Goal: Task Accomplishment & Management: Use online tool/utility

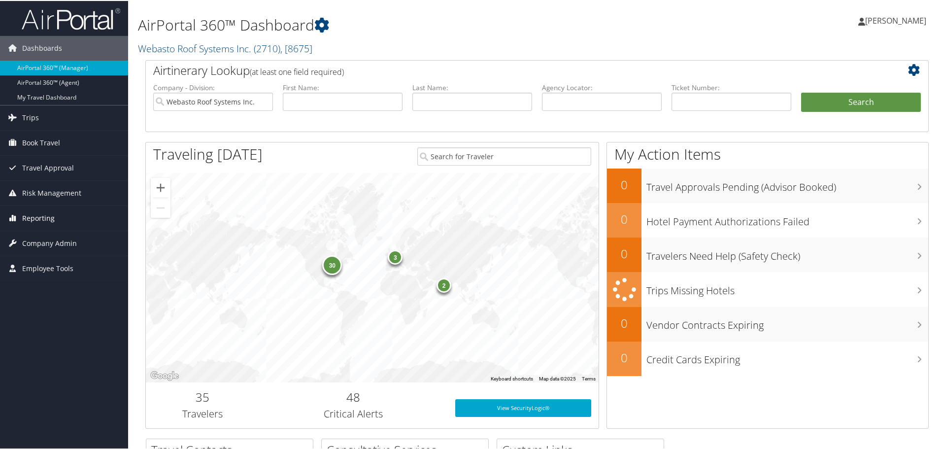
click at [38, 207] on span "Reporting" at bounding box center [38, 217] width 33 height 25
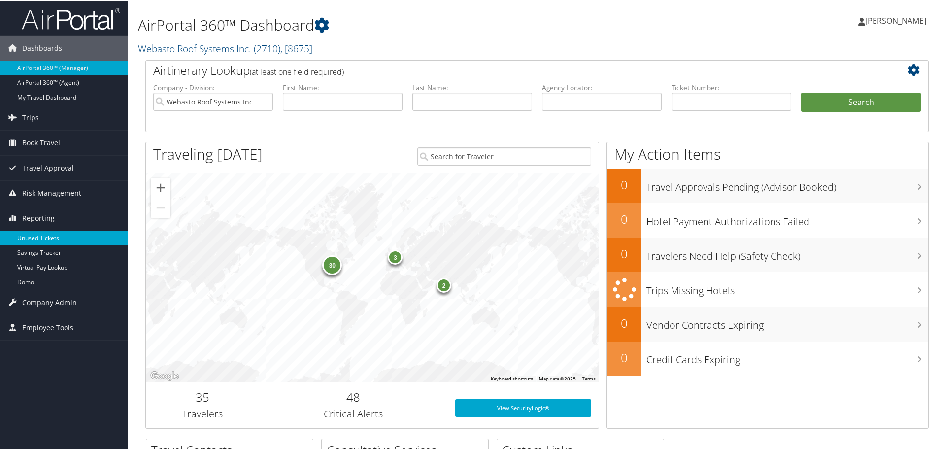
click at [37, 238] on link "Unused Tickets" at bounding box center [64, 237] width 128 height 15
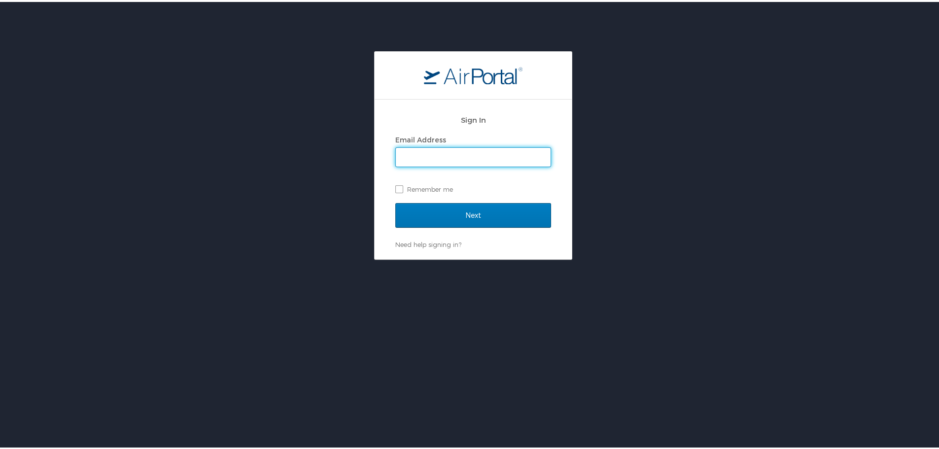
type input "[EMAIL_ADDRESS][DOMAIN_NAME]"
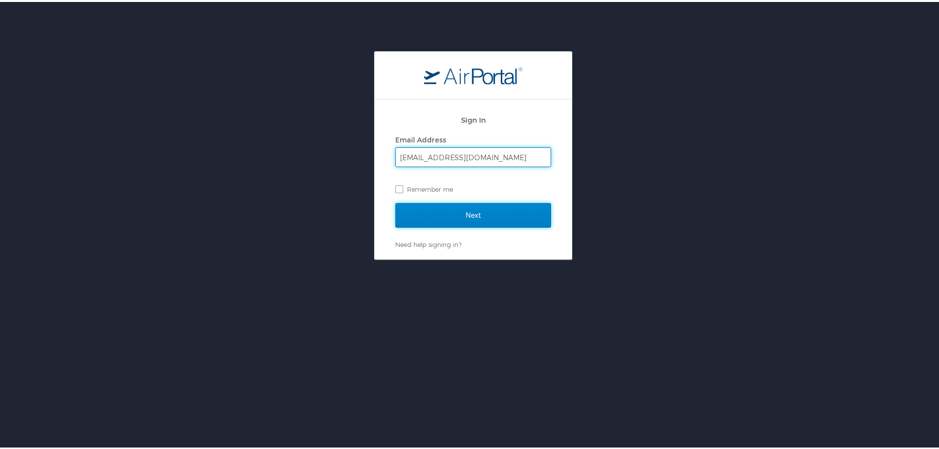
click at [477, 210] on input "Next" at bounding box center [473, 213] width 156 height 25
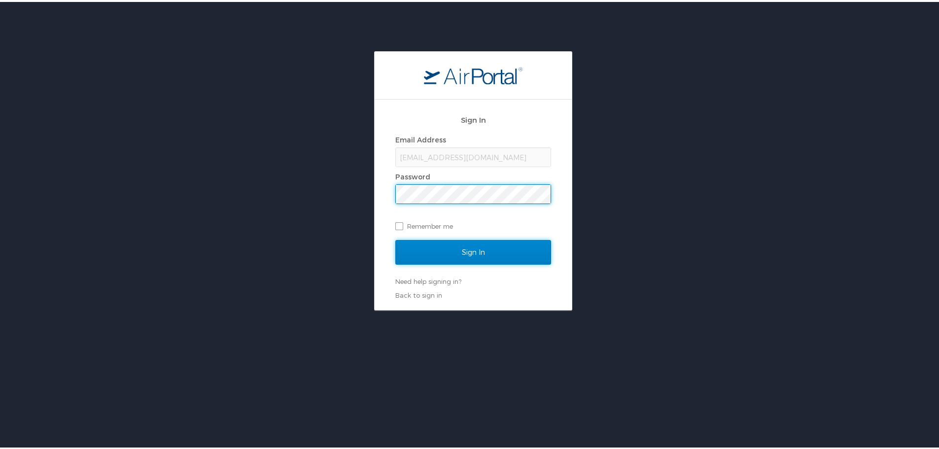
click at [471, 247] on input "Sign In" at bounding box center [473, 250] width 156 height 25
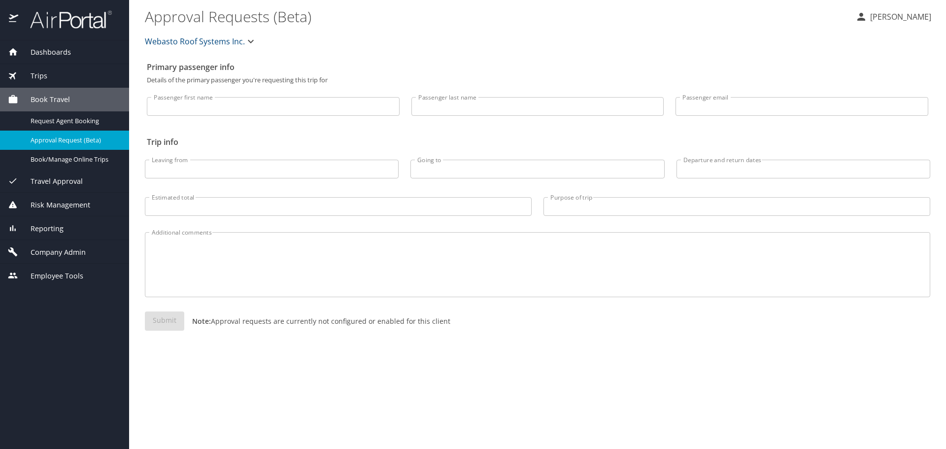
click at [60, 224] on span "Reporting" at bounding box center [40, 228] width 45 height 11
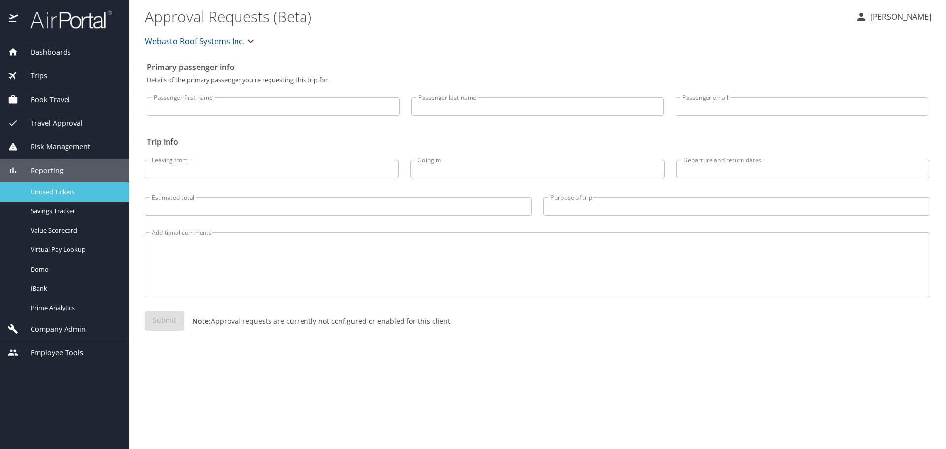
click at [64, 192] on span "Unused Tickets" at bounding box center [74, 191] width 87 height 9
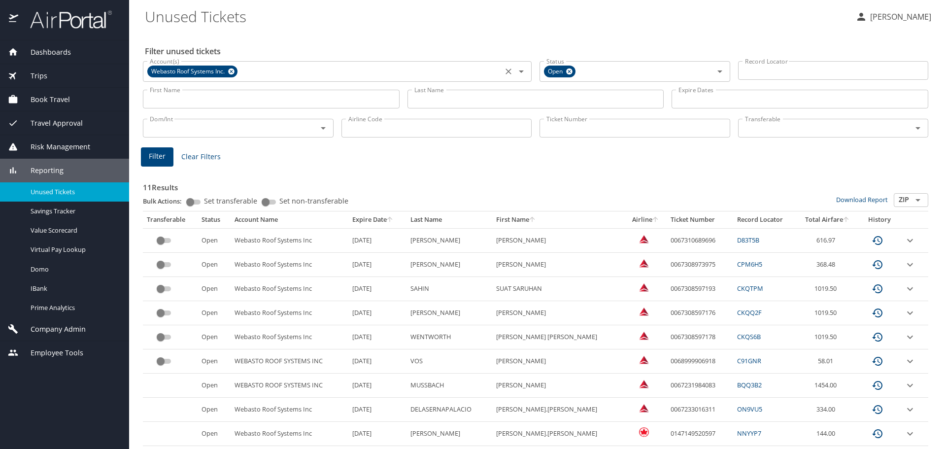
click at [233, 71] on icon at bounding box center [231, 71] width 6 height 6
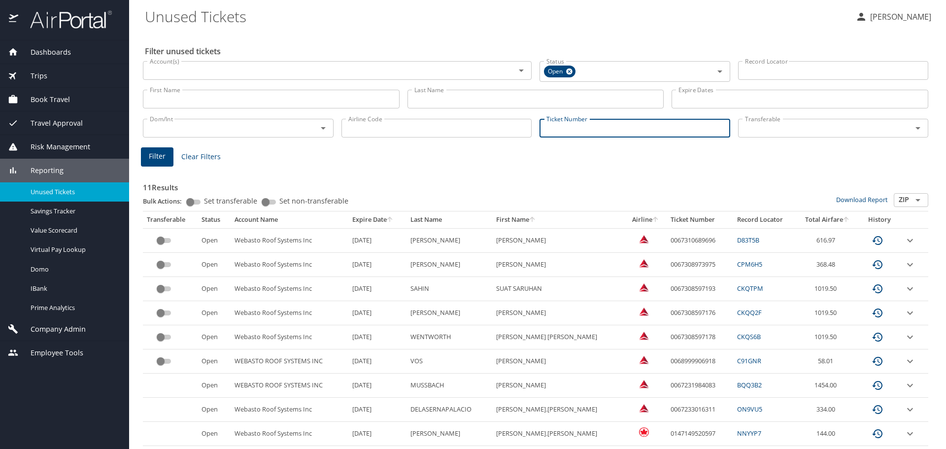
click at [594, 133] on input "Ticket Number" at bounding box center [635, 128] width 191 height 19
paste input "0068998531687"
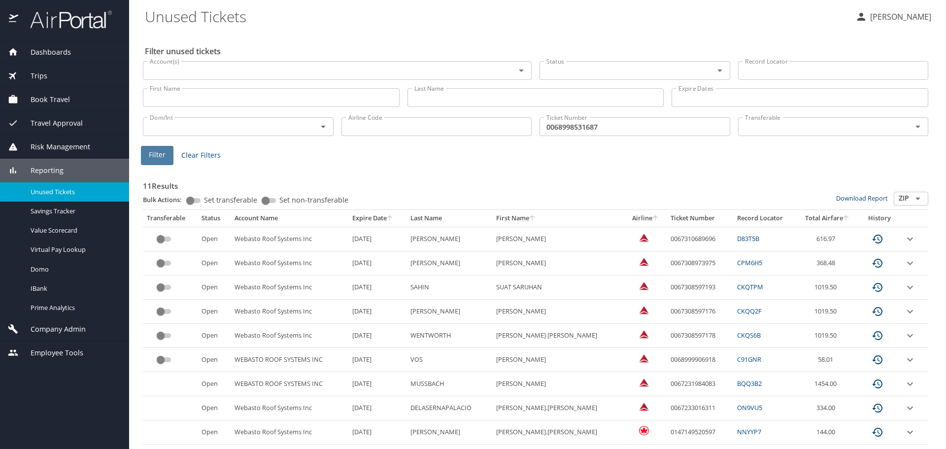
click at [153, 161] on button "Filter" at bounding box center [157, 155] width 33 height 19
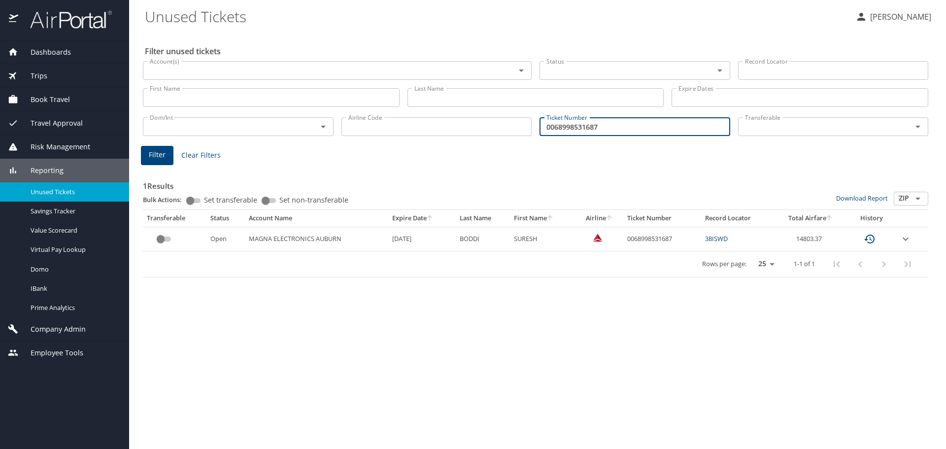
drag, startPoint x: 635, startPoint y: 122, endPoint x: 498, endPoint y: 167, distance: 144.6
click at [498, 167] on div "Filter unused tickets Account(s) Account(s) Status Status Record Locator Record…" at bounding box center [537, 240] width 785 height 417
paste input "6"
click at [169, 158] on button "Filter" at bounding box center [157, 155] width 33 height 19
drag, startPoint x: 679, startPoint y: 237, endPoint x: 671, endPoint y: 239, distance: 8.3
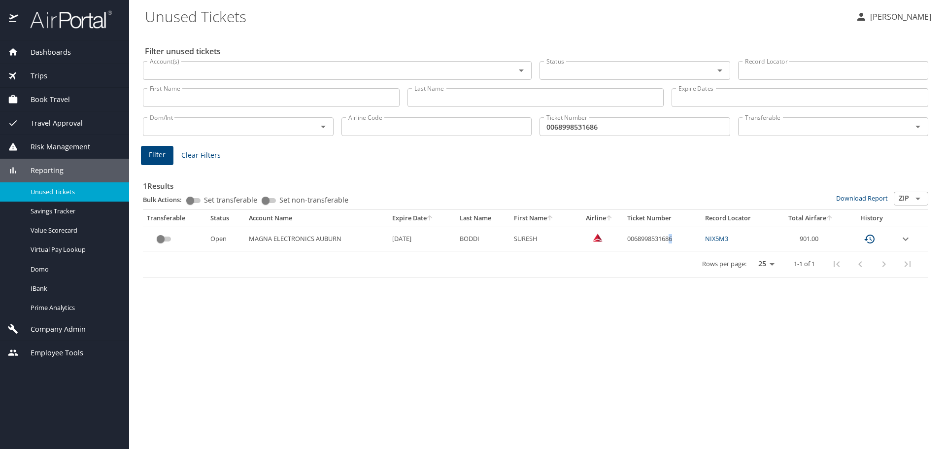
click at [671, 239] on td "0068998531686" at bounding box center [662, 239] width 78 height 24
click at [679, 238] on td "0068998531686" at bounding box center [662, 239] width 78 height 24
drag, startPoint x: 679, startPoint y: 238, endPoint x: 628, endPoint y: 243, distance: 51.0
click at [628, 243] on td "0068998531686" at bounding box center [662, 239] width 78 height 24
copy td "0068998531686"
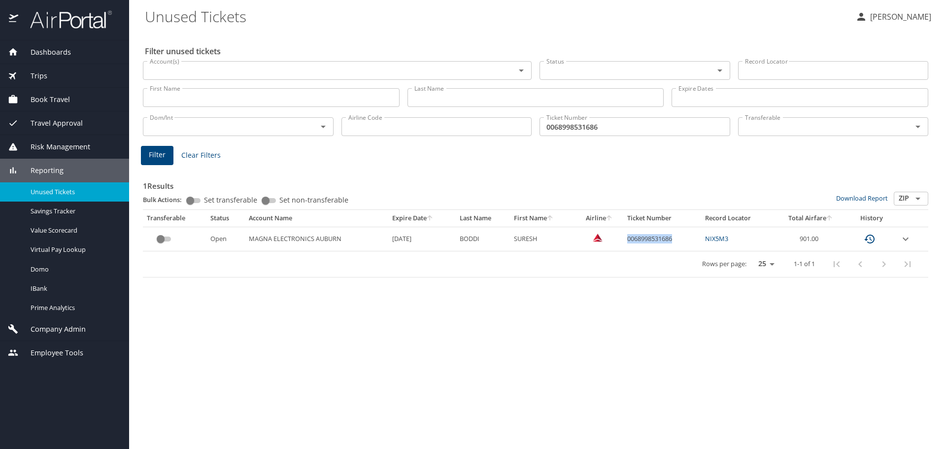
copy td "0068998531686"
click at [554, 331] on div "Filter unused tickets Account(s) Account(s) Status Status Record Locator Record…" at bounding box center [537, 240] width 785 height 417
drag, startPoint x: 631, startPoint y: 132, endPoint x: 519, endPoint y: 148, distance: 113.0
click at [522, 147] on div "Filter unused tickets Account(s) Account(s) Status Status Record Locator Record…" at bounding box center [537, 240] width 785 height 417
paste input "7"
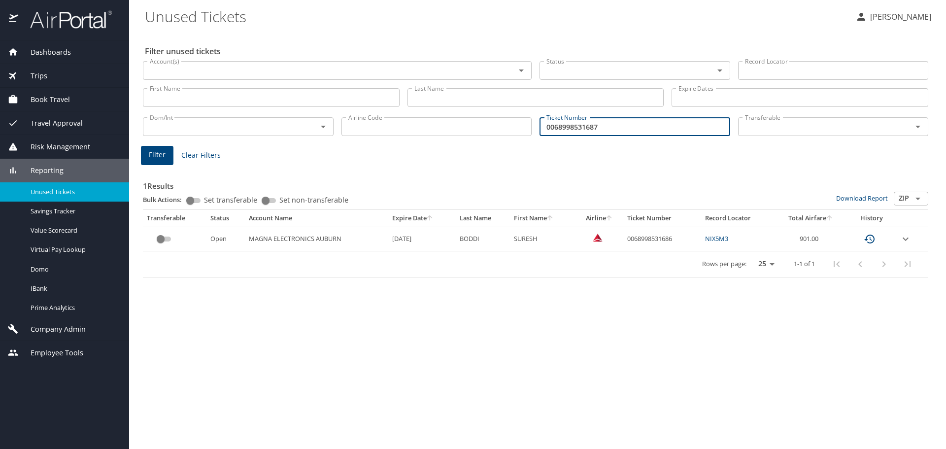
type input "0068998531687"
click at [148, 162] on button "Filter" at bounding box center [157, 155] width 33 height 19
drag, startPoint x: 674, startPoint y: 237, endPoint x: 627, endPoint y: 240, distance: 46.9
click at [627, 240] on td "0068998531687" at bounding box center [662, 239] width 78 height 24
copy td "0068998531687"
